Goal: Navigation & Orientation: Understand site structure

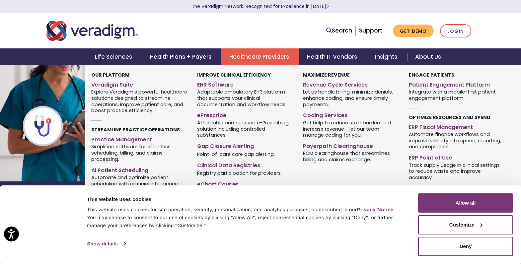
click at [256, 58] on link "Healthcare Providers" at bounding box center [260, 56] width 78 height 17
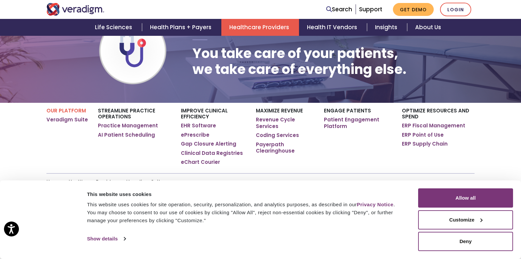
scroll to position [100, 0]
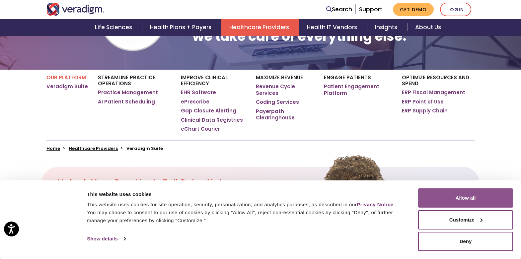
click at [465, 200] on button "Allow all" at bounding box center [465, 197] width 95 height 19
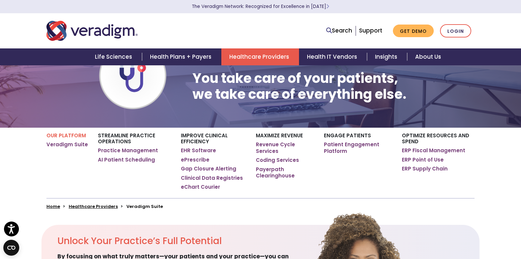
scroll to position [0, 0]
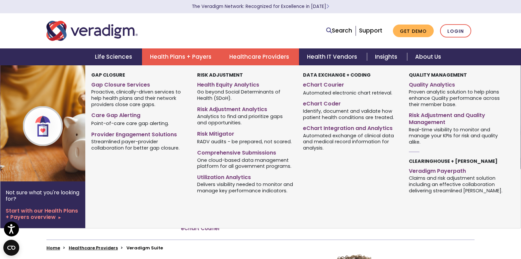
click at [176, 58] on link "Health Plans + Payers" at bounding box center [181, 56] width 79 height 17
